Goal: Information Seeking & Learning: Learn about a topic

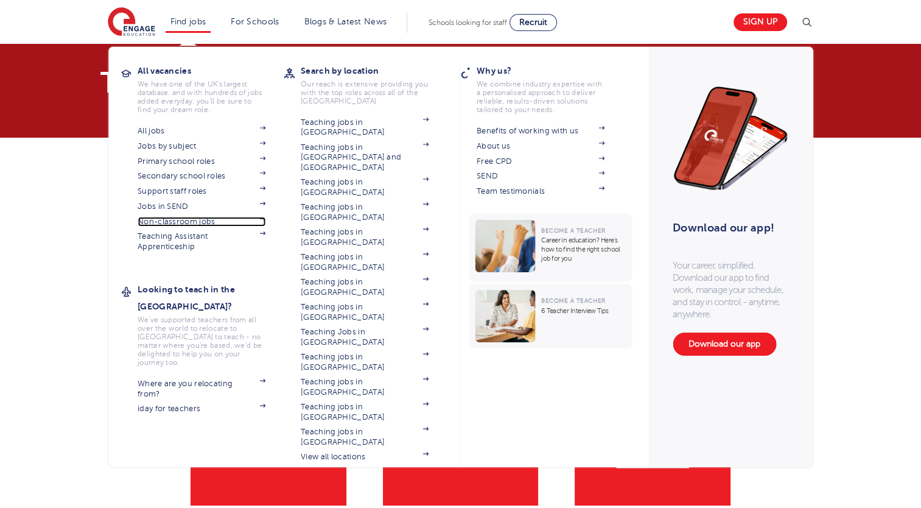
click at [175, 220] on link "Non-classroom jobs" at bounding box center [202, 222] width 128 height 10
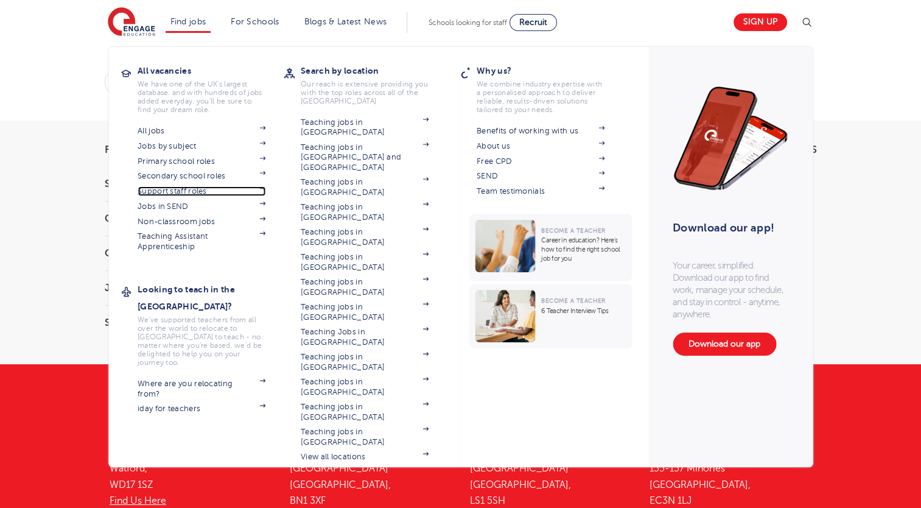
click at [167, 187] on link "Support staff roles" at bounding box center [202, 191] width 128 height 10
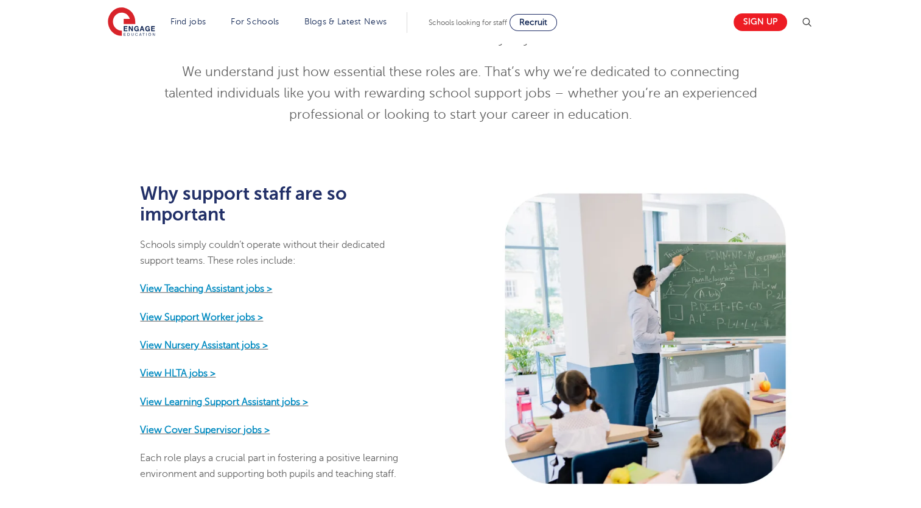
scroll to position [454, 0]
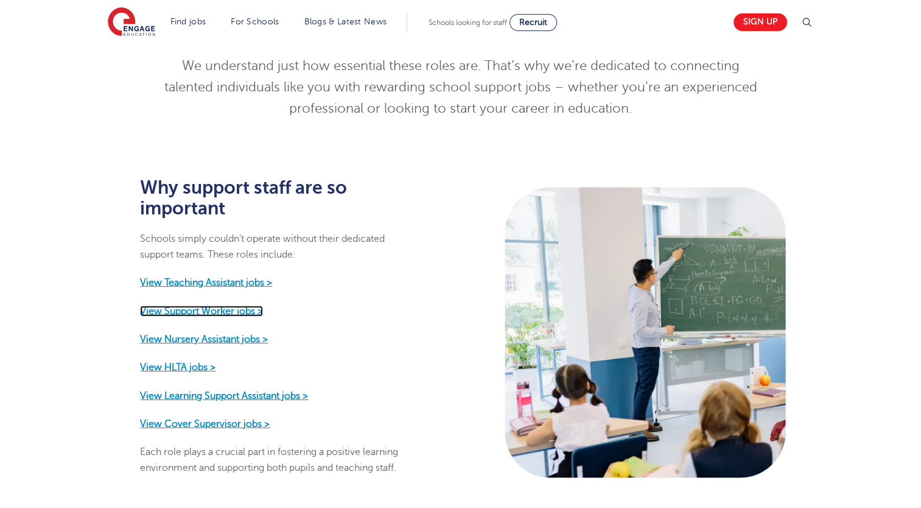
click at [215, 305] on strong "View Support Worker jobs >" at bounding box center [201, 310] width 123 height 11
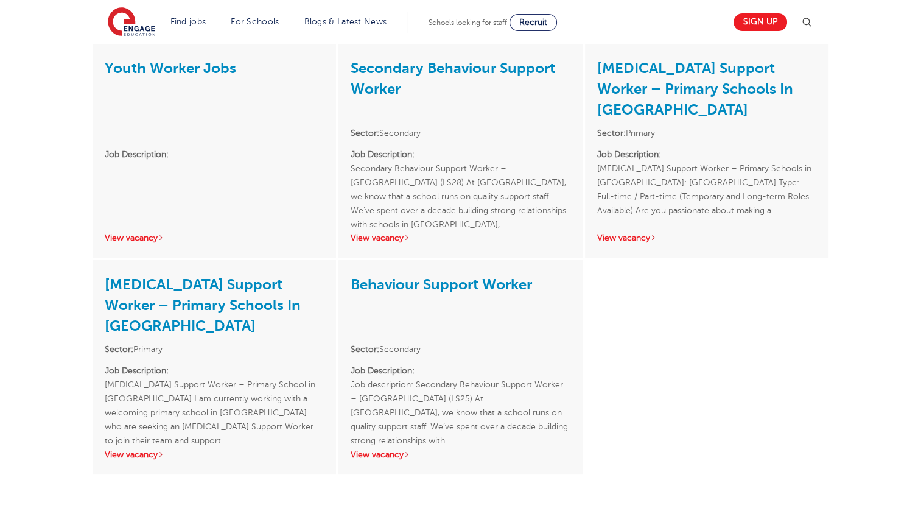
scroll to position [240, 0]
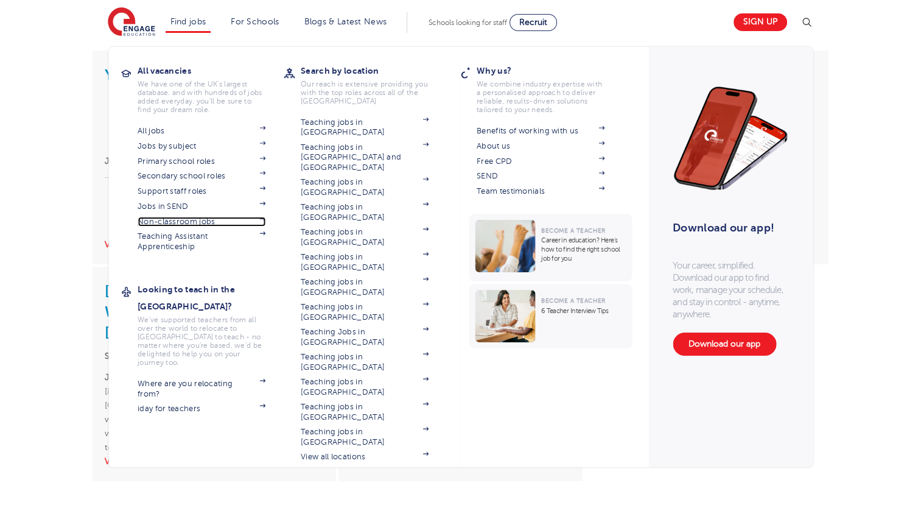
click at [168, 220] on link "Non-classroom jobs" at bounding box center [202, 222] width 128 height 10
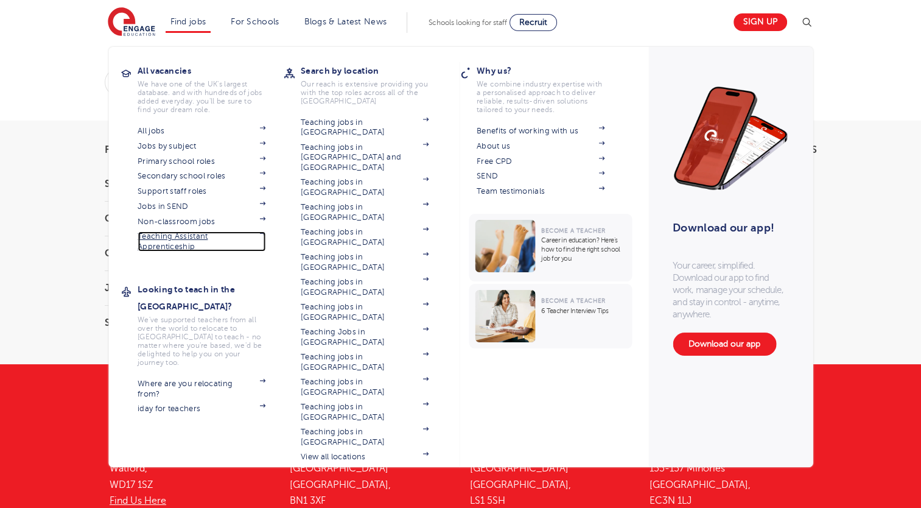
click at [163, 239] on link "Teaching Assistant Apprenticeship" at bounding box center [202, 241] width 128 height 20
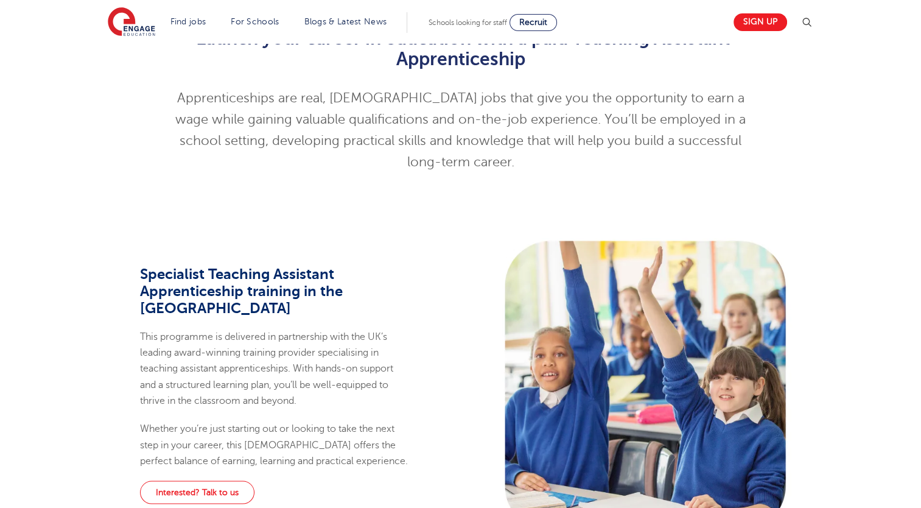
scroll to position [450, 0]
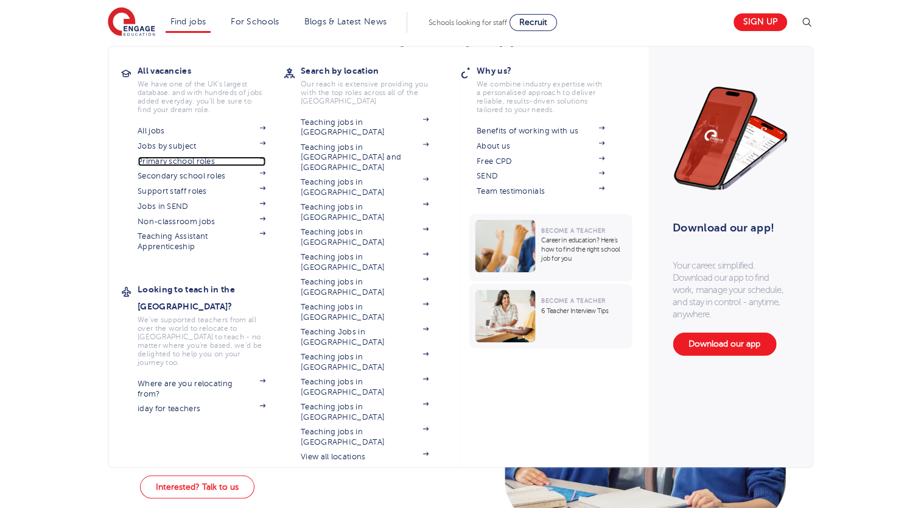
click at [172, 162] on link "Primary school roles" at bounding box center [202, 161] width 128 height 10
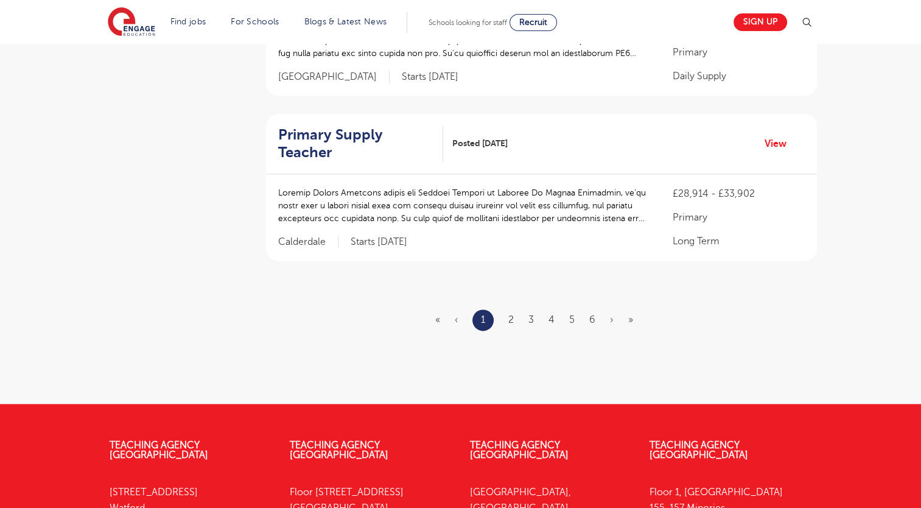
scroll to position [1494, 0]
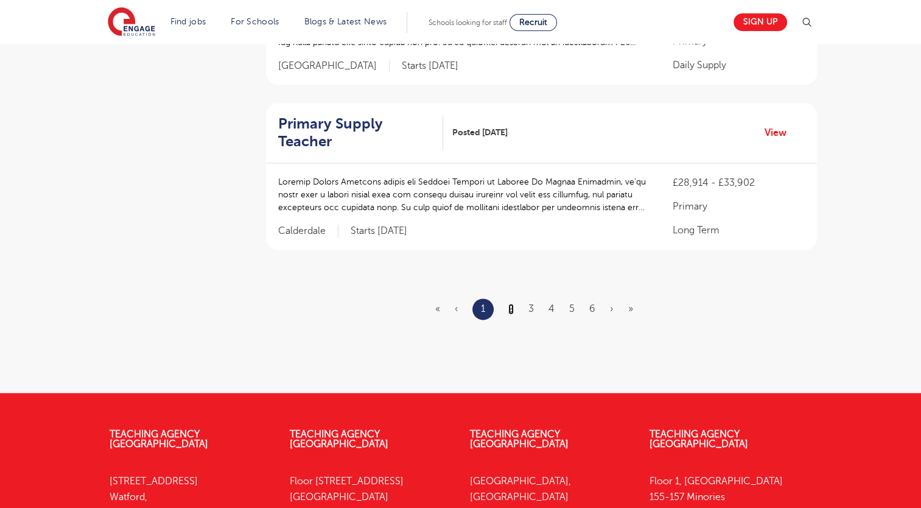
click at [510, 303] on link "2" at bounding box center [510, 308] width 5 height 11
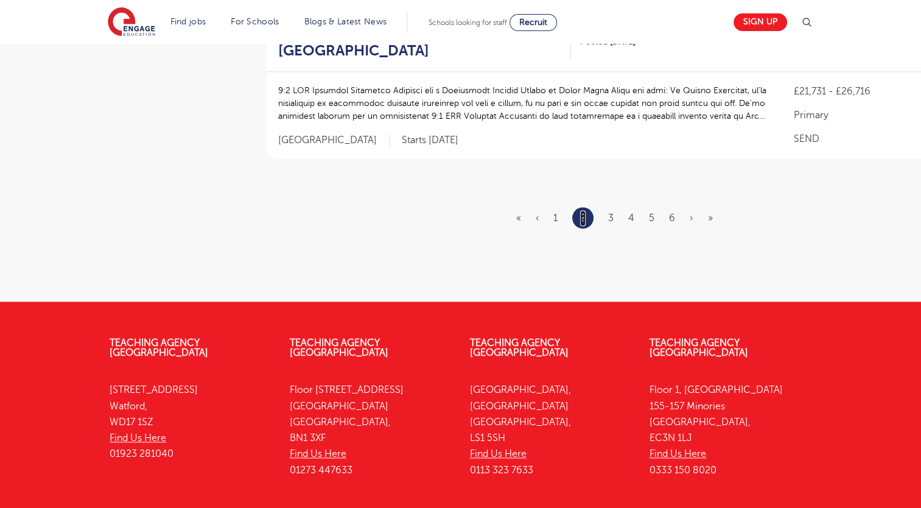
scroll to position [1614, 0]
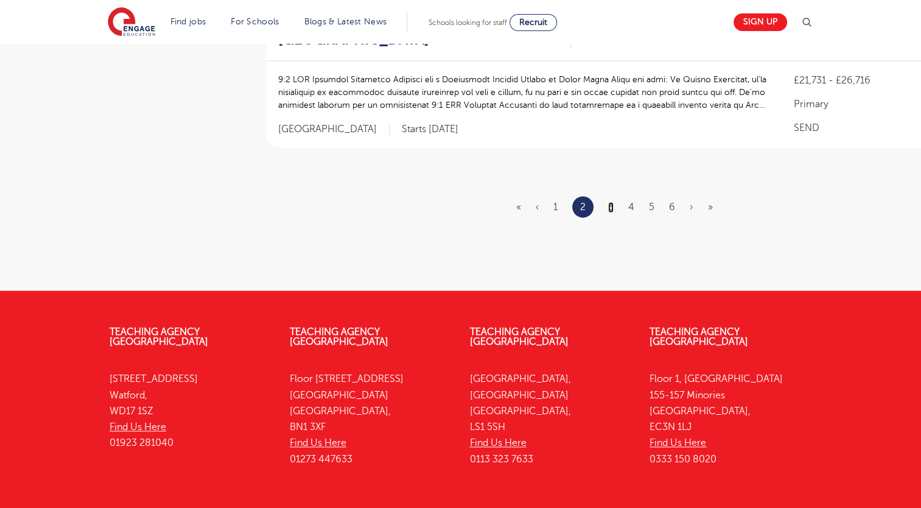
click at [613, 206] on link "3" at bounding box center [610, 207] width 5 height 11
